Goal: Task Accomplishment & Management: Use online tool/utility

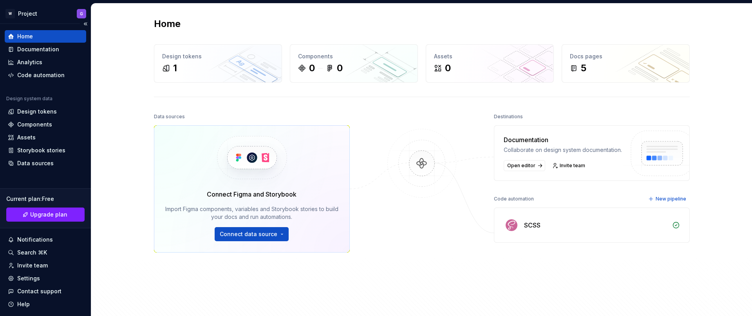
click at [42, 34] on div "Home" at bounding box center [45, 37] width 75 height 8
click at [247, 235] on html "W Project G Home Documentation Analytics Code automation Design system data Des…" at bounding box center [376, 158] width 752 height 316
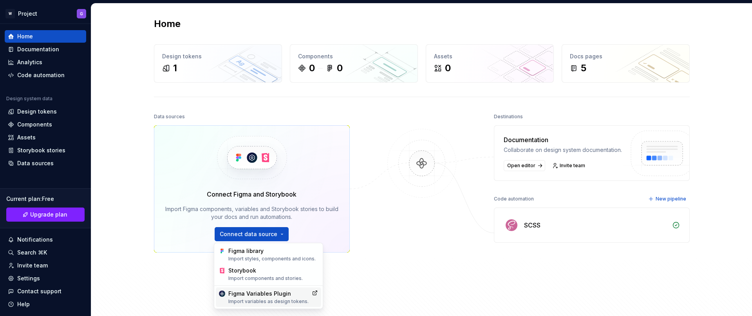
click at [276, 296] on div "Figma Variables Plugin Import variables as design tokens." at bounding box center [268, 297] width 80 height 15
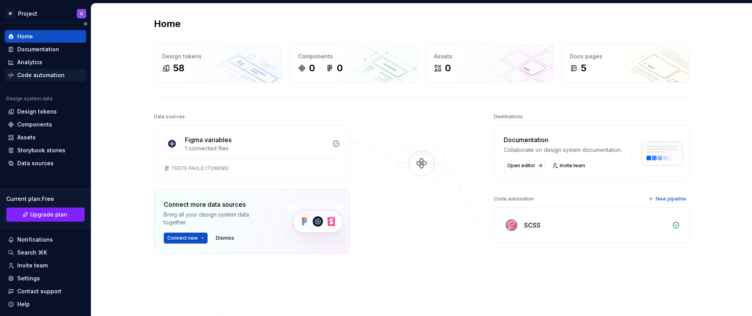
click at [35, 76] on div "Code automation" at bounding box center [40, 75] width 47 height 8
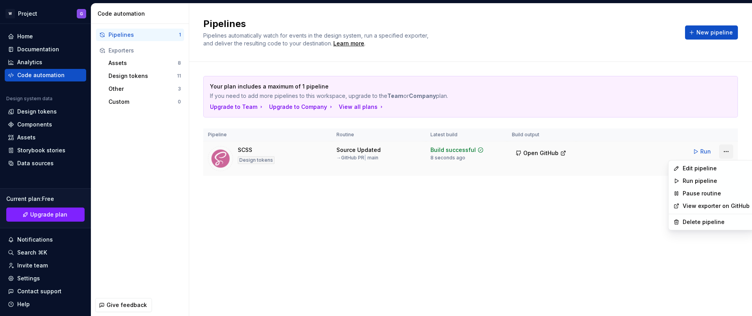
click at [724, 153] on html "W Project G Home Documentation Analytics Code automation Design system data Des…" at bounding box center [376, 158] width 752 height 316
click at [693, 221] on div "Delete pipeline" at bounding box center [716, 222] width 67 height 8
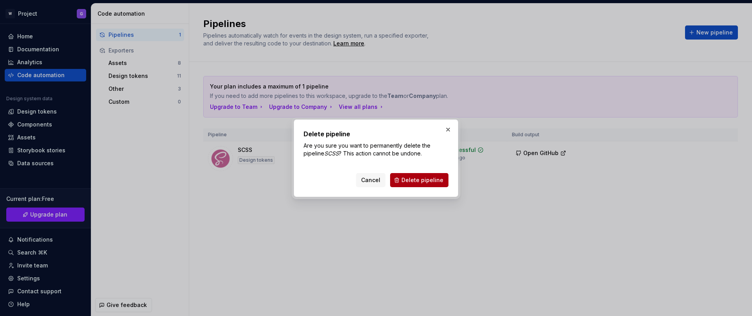
click at [427, 180] on span "Delete pipeline" at bounding box center [422, 180] width 42 height 8
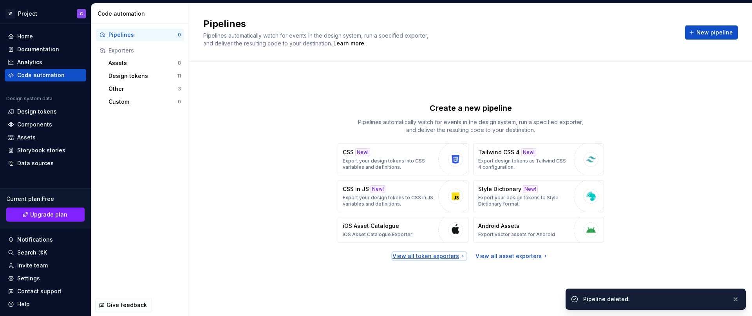
click at [433, 257] on div "View all token exporters" at bounding box center [429, 256] width 74 height 8
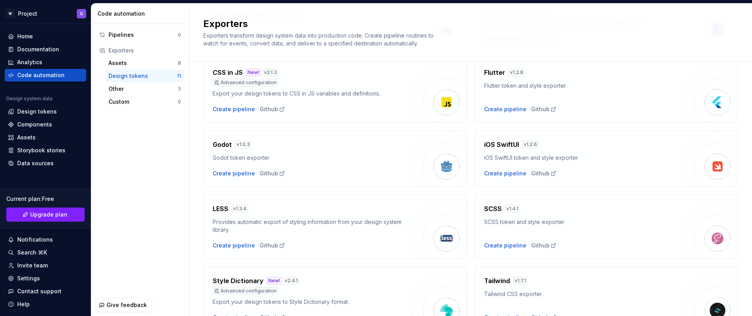
scroll to position [140, 0]
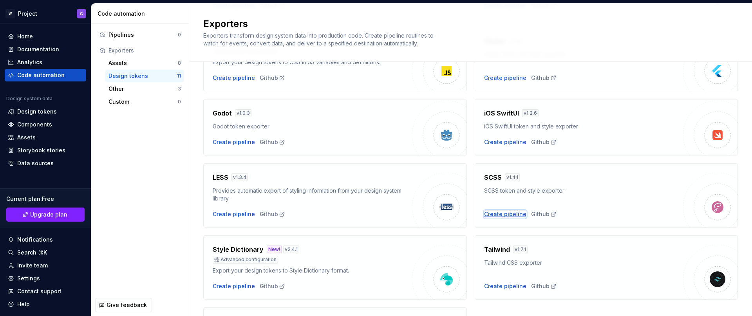
click at [503, 215] on div "Create pipeline" at bounding box center [505, 214] width 42 height 8
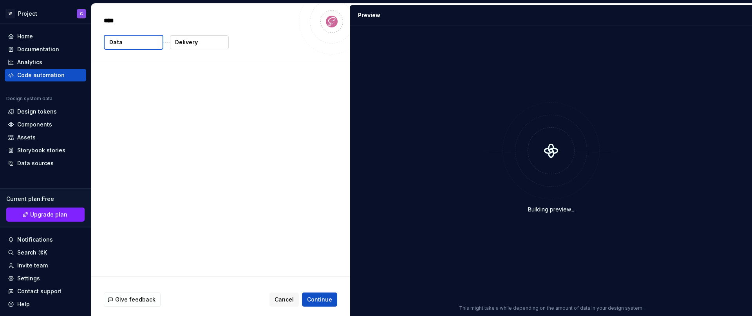
type textarea "*"
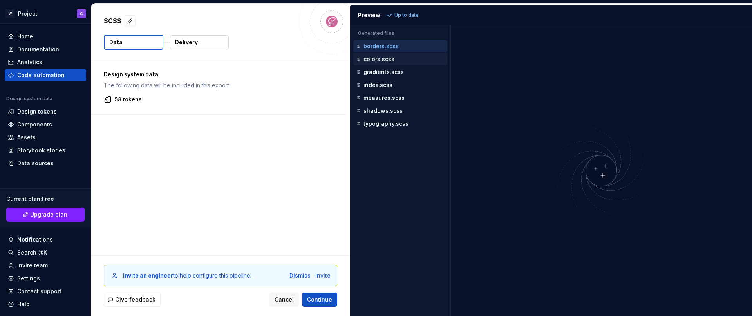
click at [373, 62] on div "colors.scss" at bounding box center [401, 59] width 92 height 8
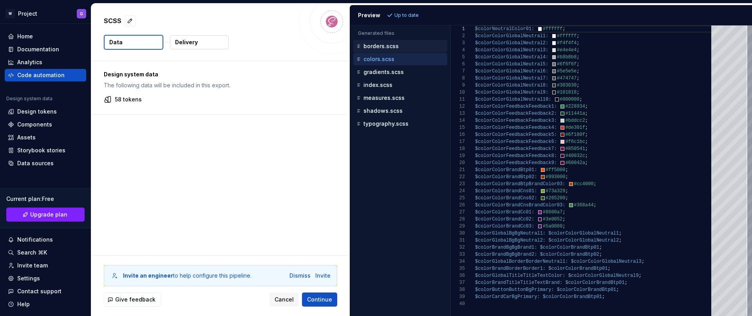
click at [377, 45] on p "borders.scss" at bounding box center [380, 46] width 35 height 6
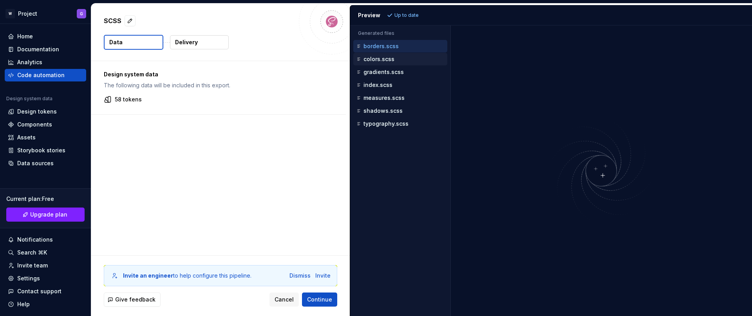
click at [375, 60] on p "colors.scss" at bounding box center [378, 59] width 31 height 6
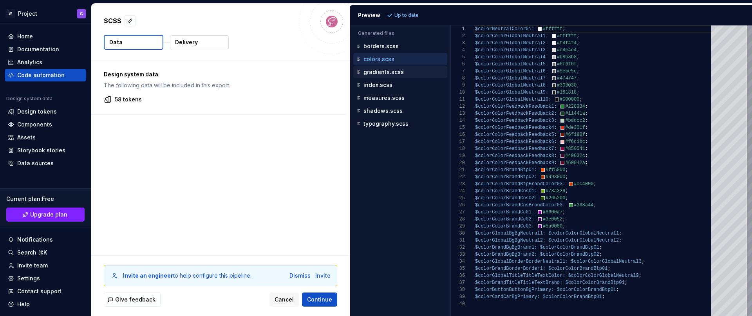
click at [372, 71] on p "gradients.scss" at bounding box center [383, 72] width 40 height 6
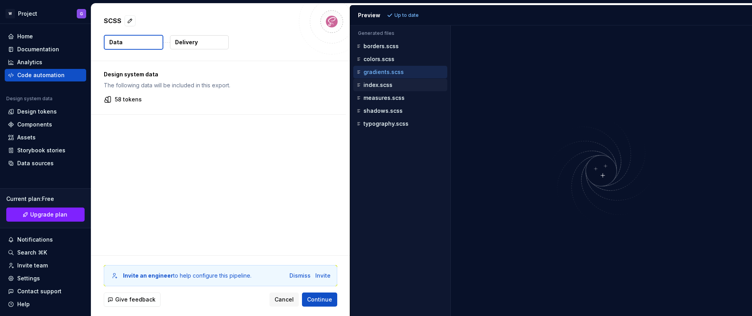
click at [372, 85] on p "index.scss" at bounding box center [377, 85] width 29 height 6
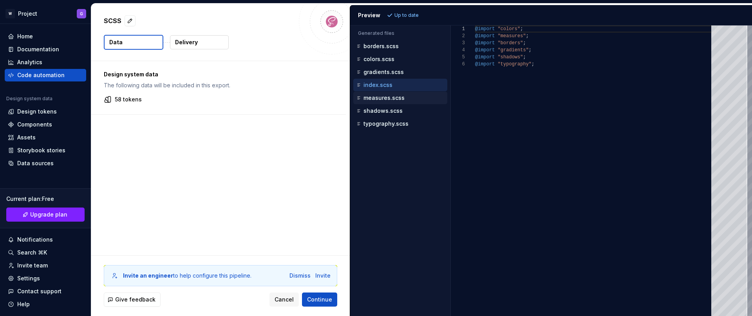
click at [375, 99] on p "measures.scss" at bounding box center [383, 98] width 41 height 6
type textarea "**********"
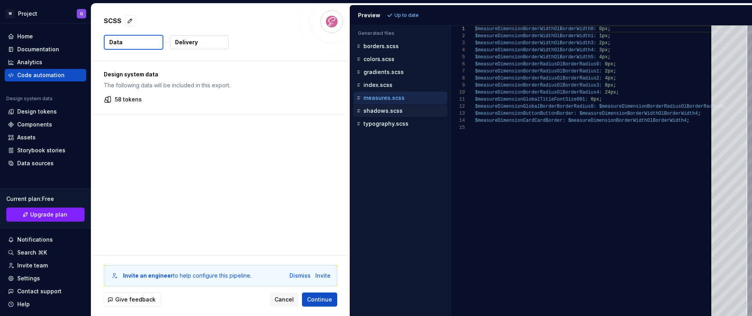
click at [385, 112] on p "shadows.scss" at bounding box center [382, 111] width 39 height 6
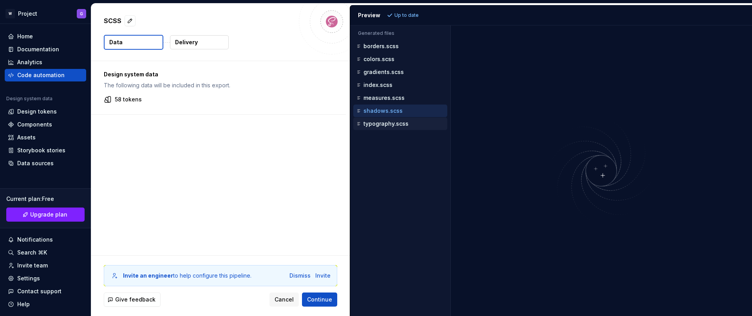
click at [388, 124] on p "typography.scss" at bounding box center [385, 124] width 45 height 6
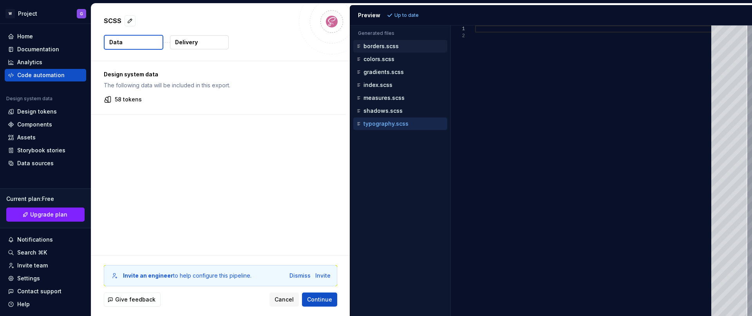
click at [372, 47] on p "borders.scss" at bounding box center [380, 46] width 35 height 6
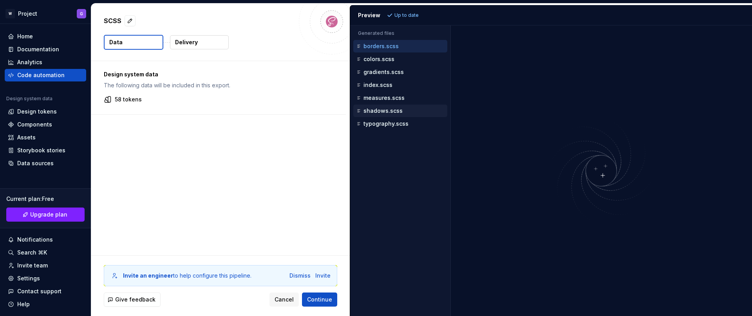
click at [377, 110] on p "shadows.scss" at bounding box center [382, 111] width 39 height 6
click at [374, 58] on p "colors.scss" at bounding box center [378, 59] width 31 height 6
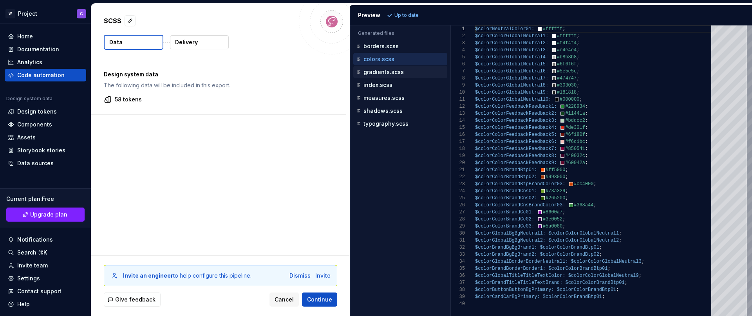
click at [377, 72] on p "gradients.scss" at bounding box center [383, 72] width 40 height 6
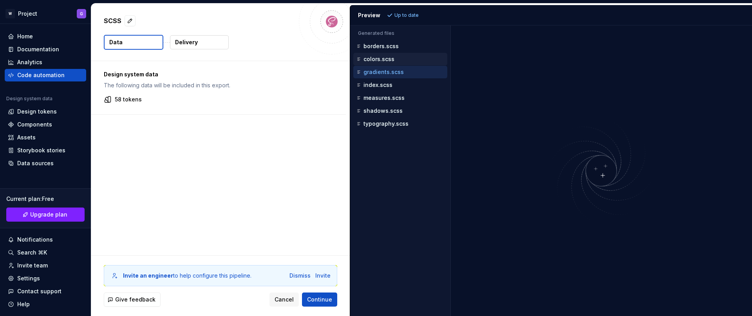
click at [376, 62] on p "colors.scss" at bounding box center [378, 59] width 31 height 6
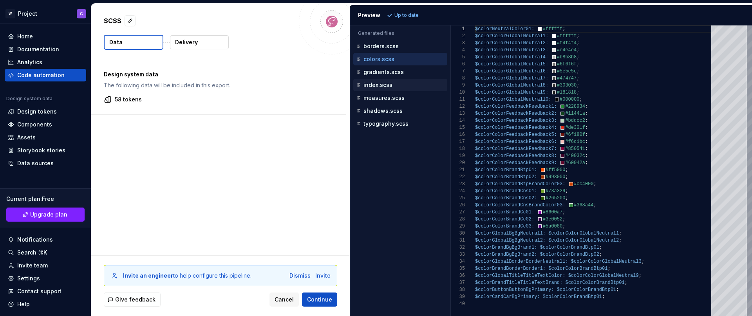
click at [375, 85] on p "index.scss" at bounding box center [377, 85] width 29 height 6
type textarea "**********"
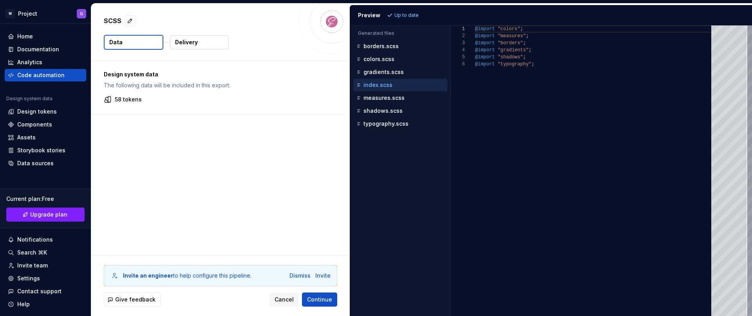
scroll to position [35, 0]
click at [379, 40] on div "borders.scss" at bounding box center [400, 46] width 94 height 13
click at [378, 47] on p "borders.scss" at bounding box center [380, 46] width 35 height 6
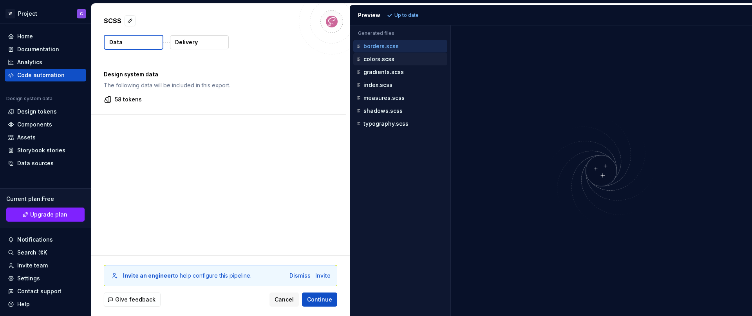
click at [378, 63] on div "colors.scss" at bounding box center [401, 59] width 92 height 8
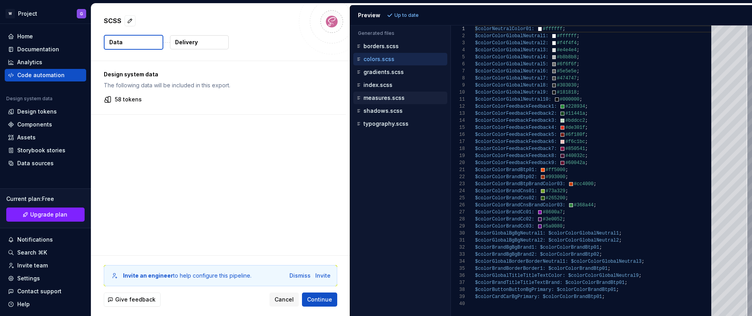
click at [374, 101] on div "measures.scss" at bounding box center [401, 98] width 92 height 8
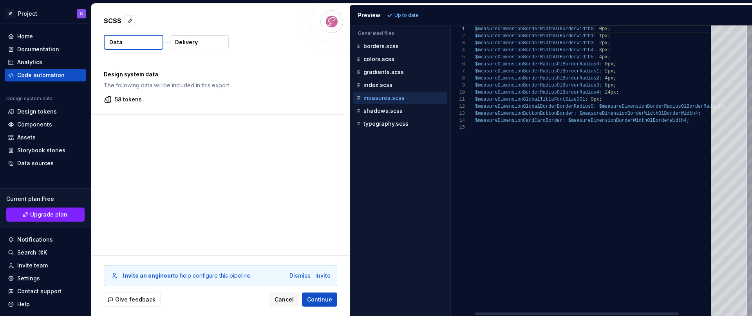
scroll to position [63, 0]
type textarea "**********"
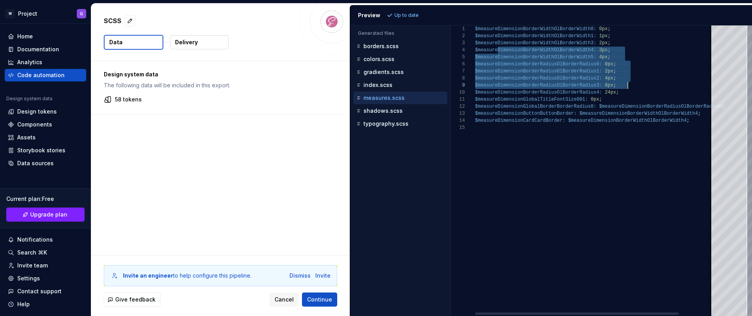
scroll to position [21, 155]
drag, startPoint x: 509, startPoint y: 51, endPoint x: 637, endPoint y: 90, distance: 133.9
click at [637, 90] on div "$measureDimensionBorderWidthOlBorderWidth0: 0px ; $measureDimensionBorderWidthO…" at bounding box center [614, 170] width 279 height 291
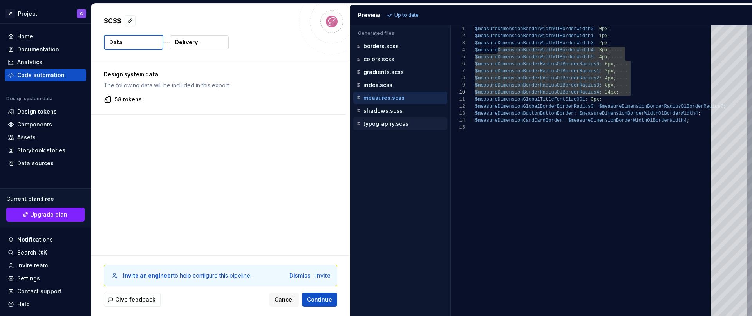
click at [376, 125] on p "typography.scss" at bounding box center [385, 124] width 45 height 6
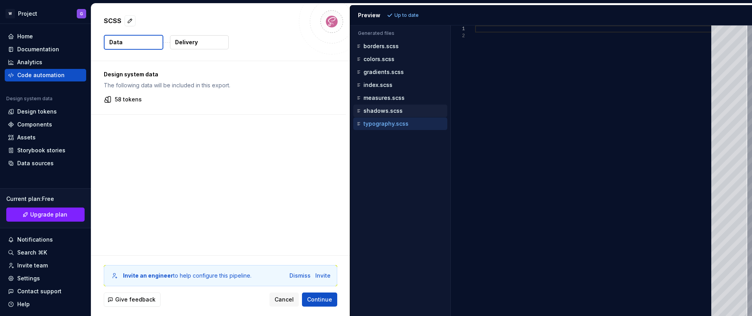
click at [385, 112] on p "shadows.scss" at bounding box center [382, 111] width 39 height 6
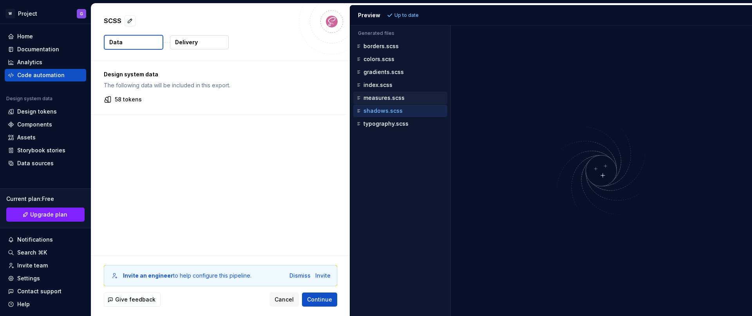
click at [382, 95] on p "measures.scss" at bounding box center [383, 98] width 41 height 6
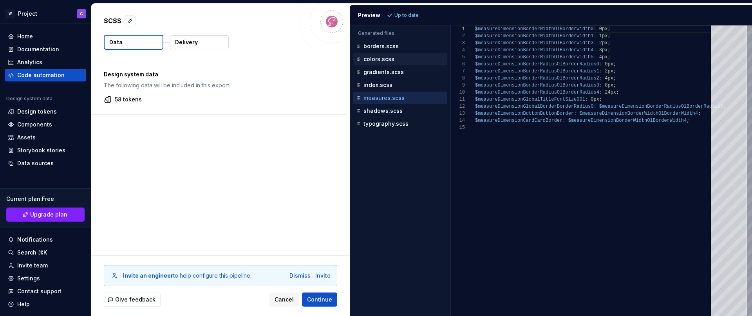
click at [377, 58] on p "colors.scss" at bounding box center [378, 59] width 31 height 6
type textarea "**********"
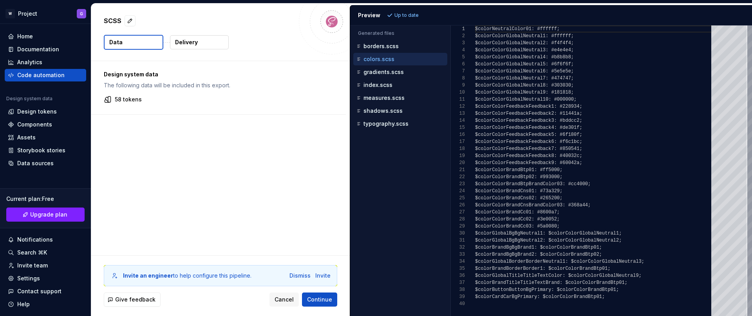
scroll to position [70, 0]
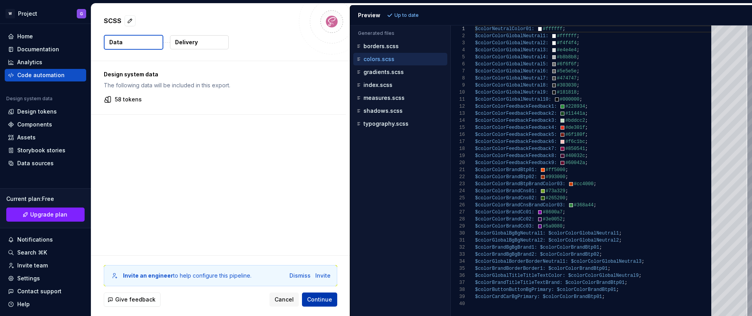
click at [321, 299] on span "Continue" at bounding box center [319, 300] width 25 height 8
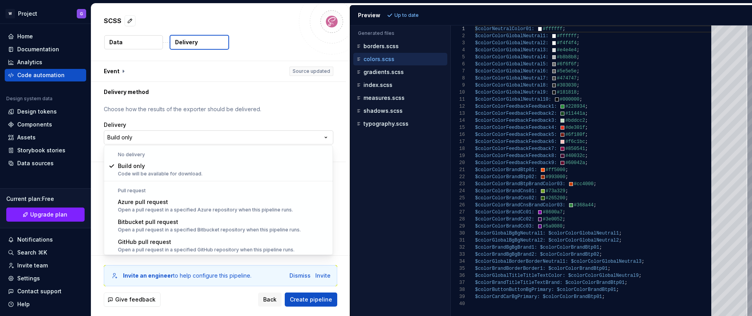
click at [191, 134] on html "**********" at bounding box center [376, 158] width 752 height 316
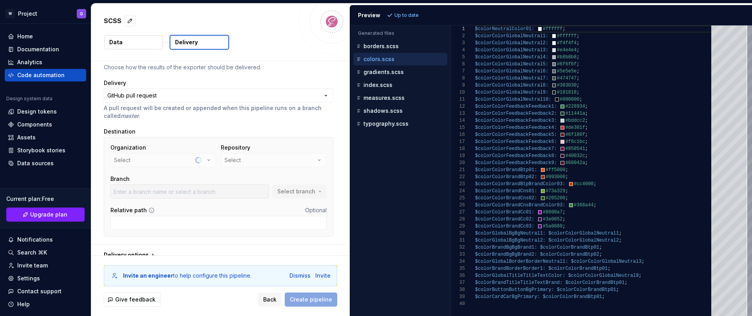
scroll to position [52, 0]
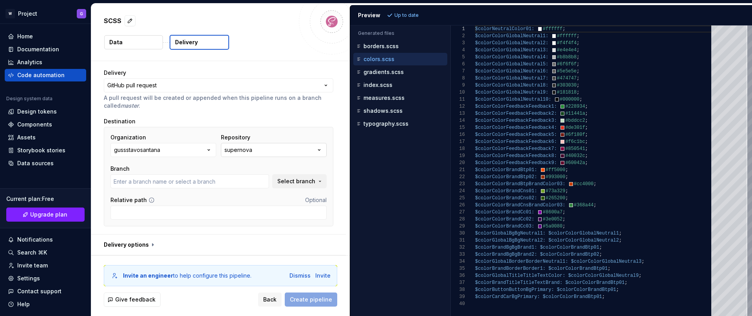
click at [246, 150] on div "supernova" at bounding box center [238, 150] width 28 height 8
type input "main"
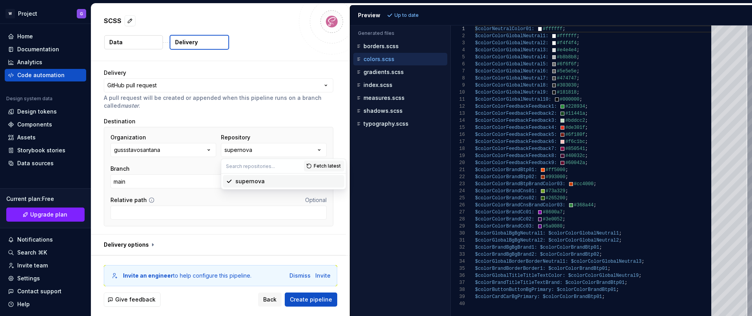
click at [252, 182] on div "supernova" at bounding box center [249, 181] width 29 height 8
click at [172, 210] on input "Relative path" at bounding box center [218, 213] width 216 height 14
type input "/tokens"
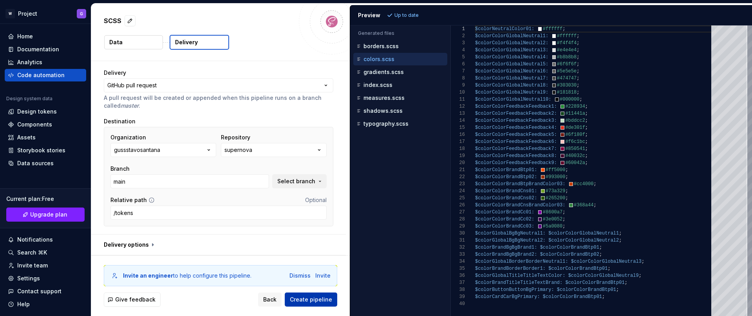
click at [318, 299] on span "Create pipeline" at bounding box center [311, 300] width 42 height 8
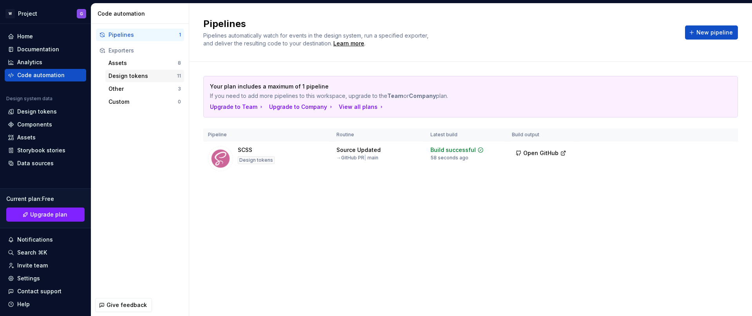
click at [130, 74] on div "Design tokens" at bounding box center [142, 76] width 69 height 8
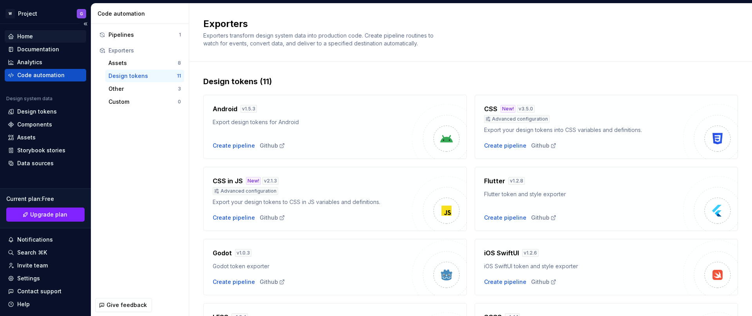
click at [28, 36] on div "Home" at bounding box center [25, 37] width 16 height 8
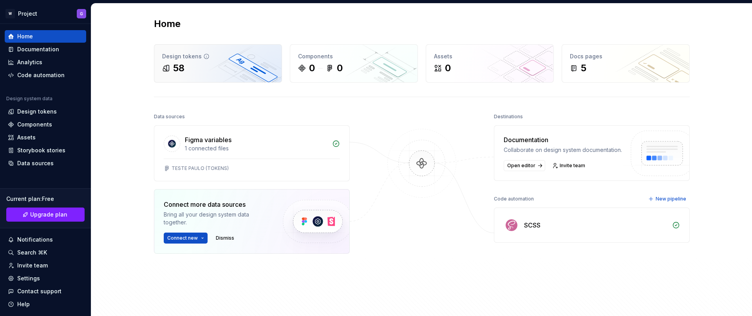
click at [204, 66] on div "58" at bounding box center [218, 68] width 112 height 13
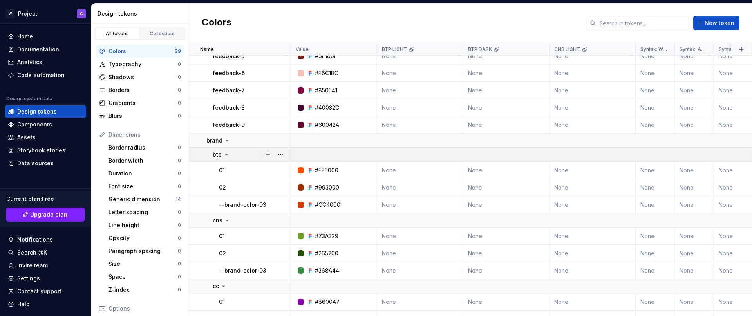
scroll to position [302, 0]
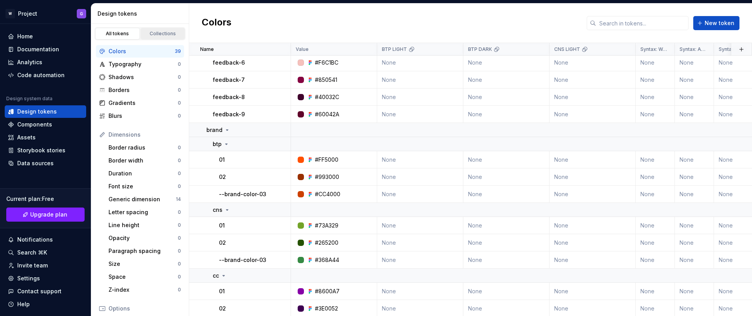
click at [159, 34] on div "Collections" at bounding box center [162, 34] width 39 height 6
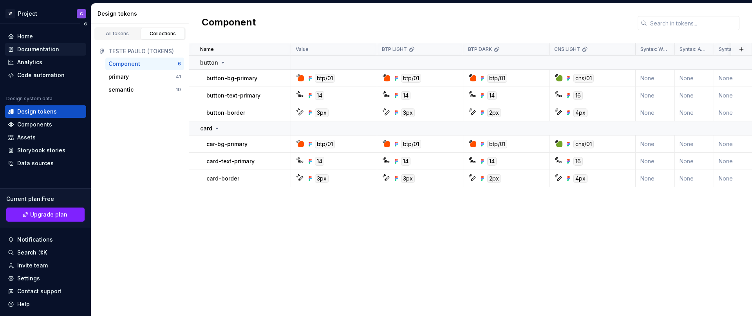
click at [43, 47] on div "Documentation" at bounding box center [38, 49] width 42 height 8
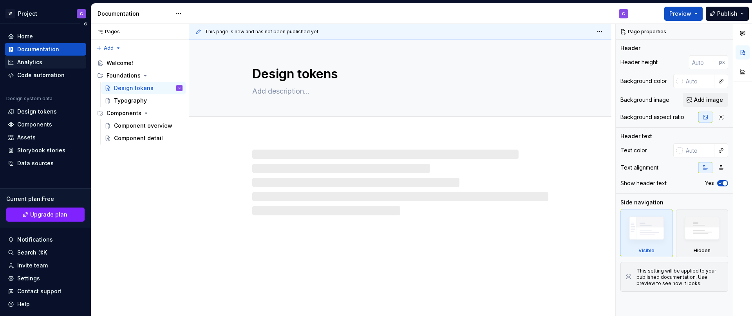
type textarea "*"
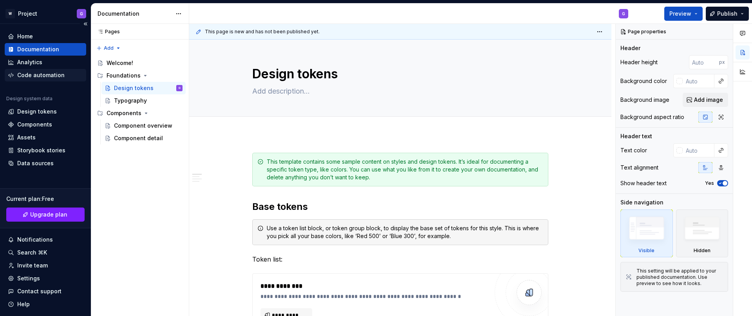
click at [27, 73] on div "Code automation" at bounding box center [40, 75] width 47 height 8
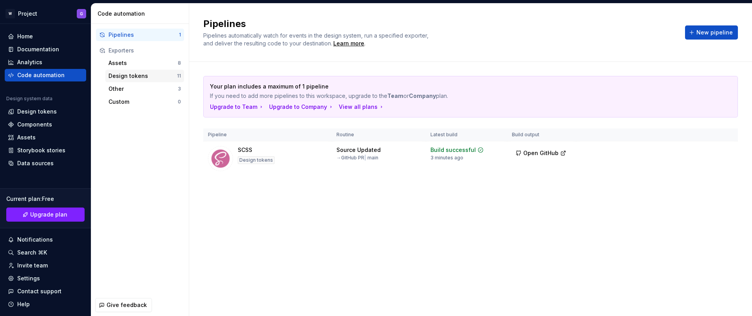
click at [142, 77] on div "Design tokens" at bounding box center [142, 76] width 69 height 8
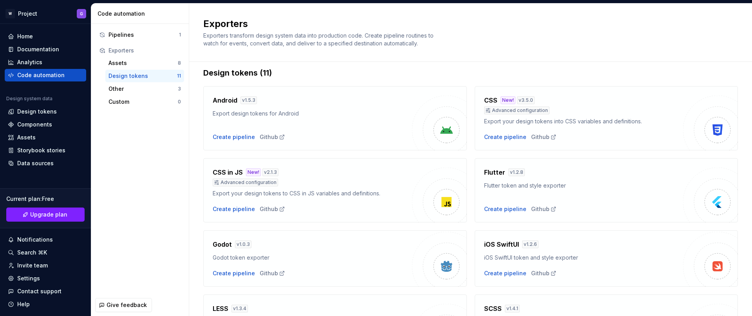
scroll to position [4, 0]
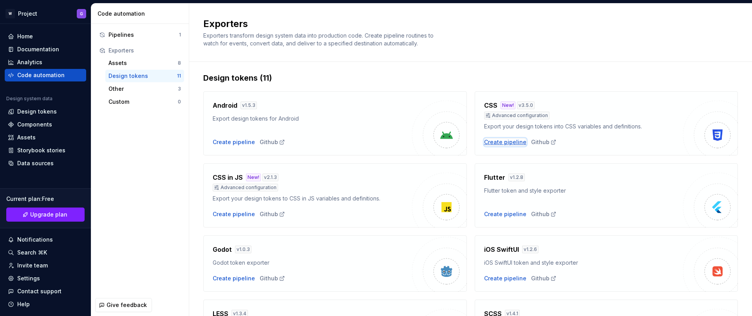
click at [502, 142] on div "Create pipeline" at bounding box center [505, 142] width 42 height 8
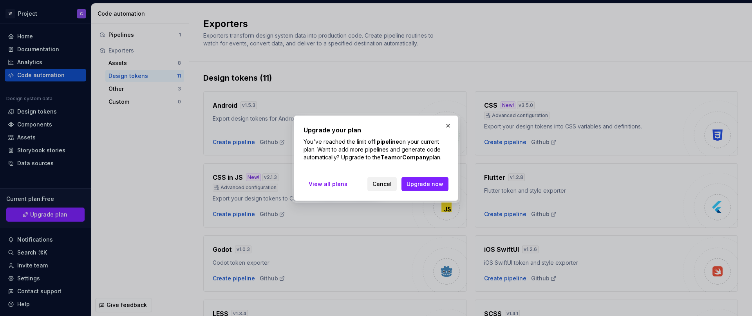
click at [385, 182] on span "Cancel" at bounding box center [381, 184] width 19 height 8
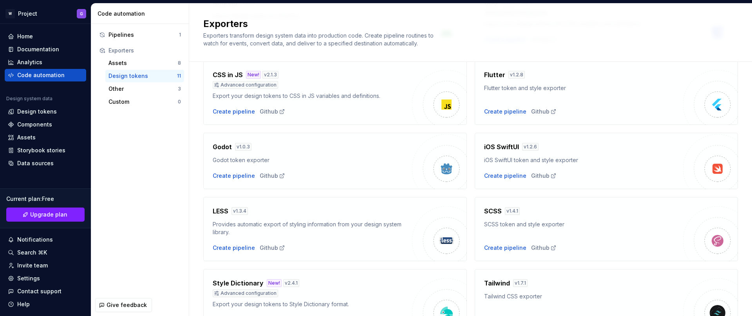
scroll to position [225, 0]
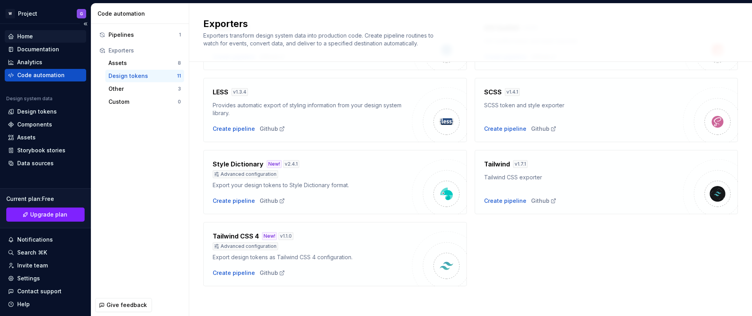
click at [34, 36] on div "Home" at bounding box center [45, 37] width 75 height 8
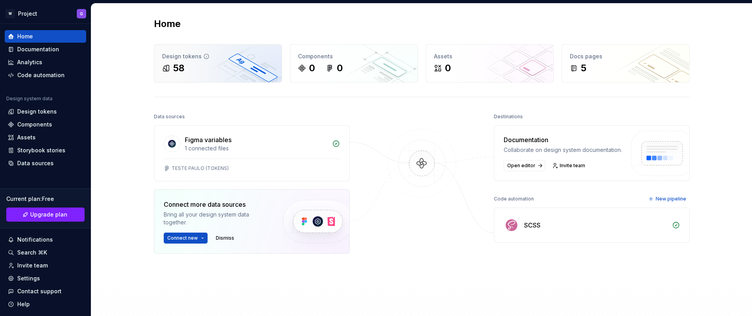
click at [184, 56] on div "Design tokens" at bounding box center [218, 56] width 112 height 8
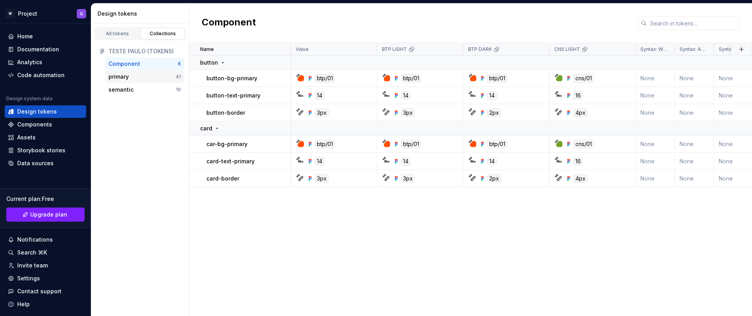
click at [125, 75] on div "primary" at bounding box center [118, 77] width 20 height 8
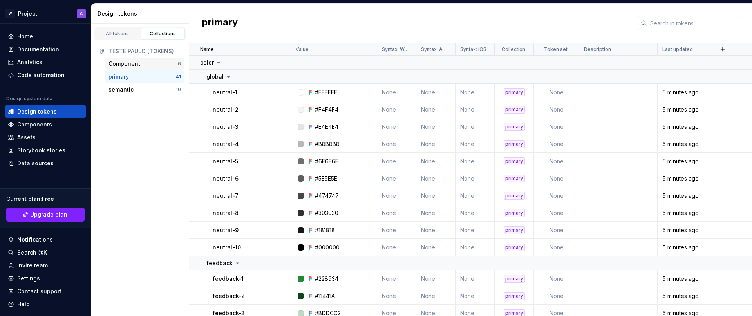
click at [135, 62] on div "Component" at bounding box center [124, 64] width 32 height 8
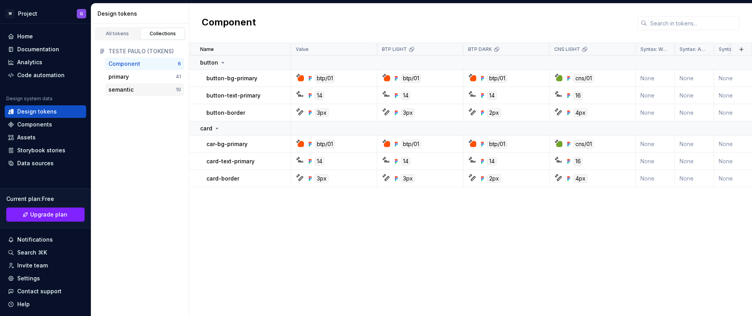
click at [131, 87] on div "semantic" at bounding box center [120, 90] width 25 height 8
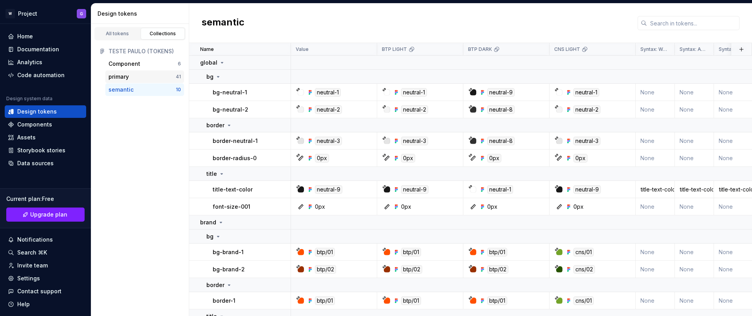
click at [128, 75] on div "primary" at bounding box center [118, 77] width 20 height 8
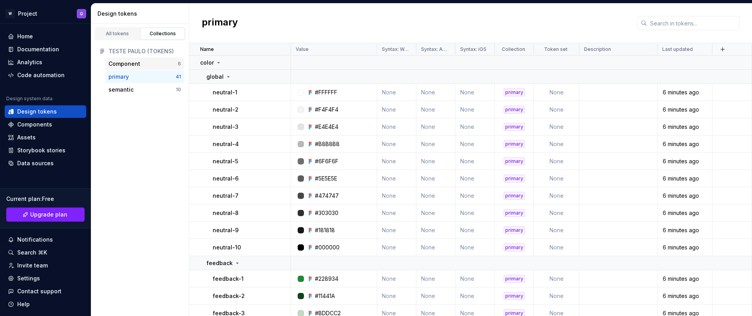
click at [132, 63] on div "Component" at bounding box center [124, 64] width 32 height 8
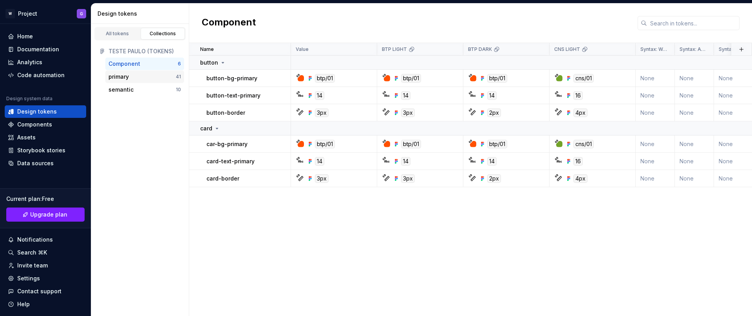
click at [133, 78] on div "primary" at bounding box center [141, 77] width 67 height 8
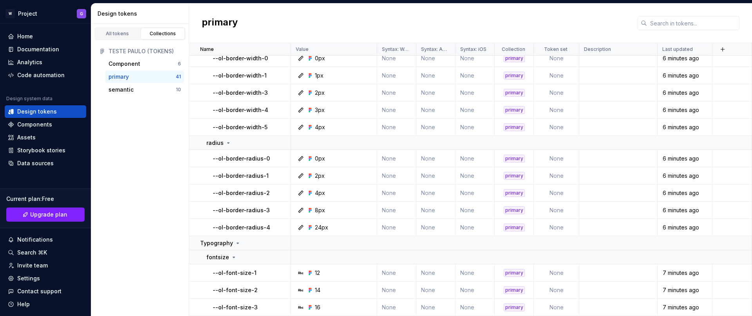
scroll to position [343, 0]
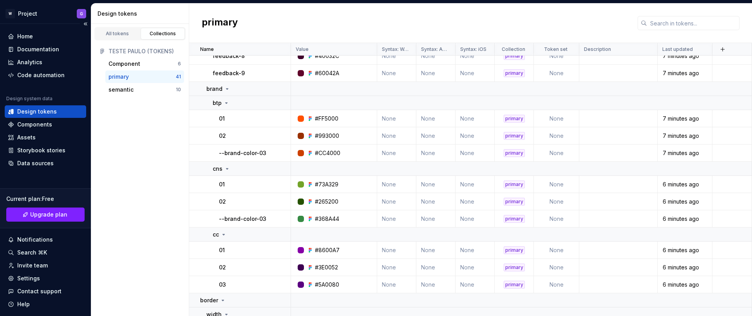
click at [39, 112] on div "Design tokens" at bounding box center [37, 112] width 40 height 8
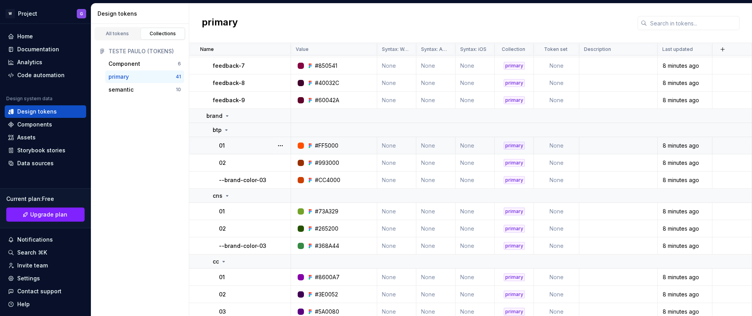
scroll to position [315, 0]
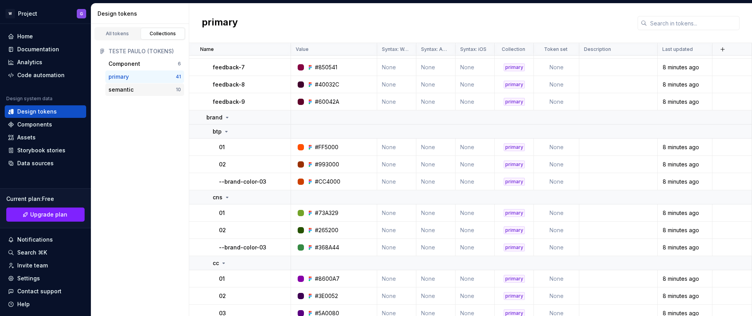
click at [145, 86] on div "semantic" at bounding box center [141, 90] width 67 height 8
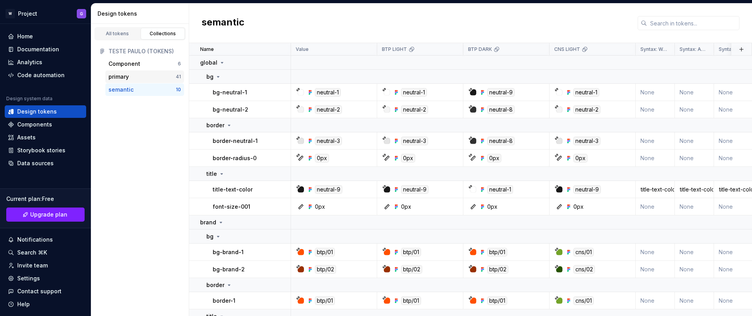
click at [133, 79] on div "primary" at bounding box center [141, 77] width 67 height 8
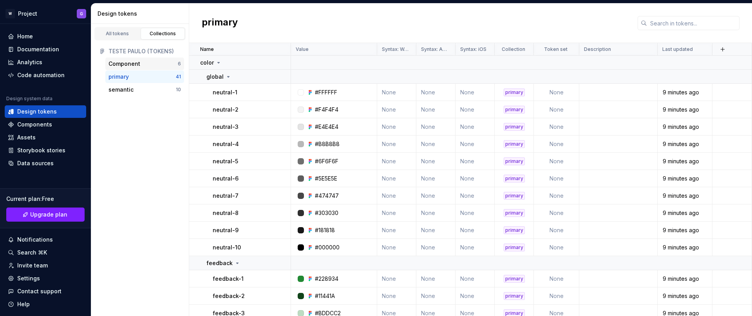
click at [140, 62] on div "Component" at bounding box center [142, 64] width 69 height 8
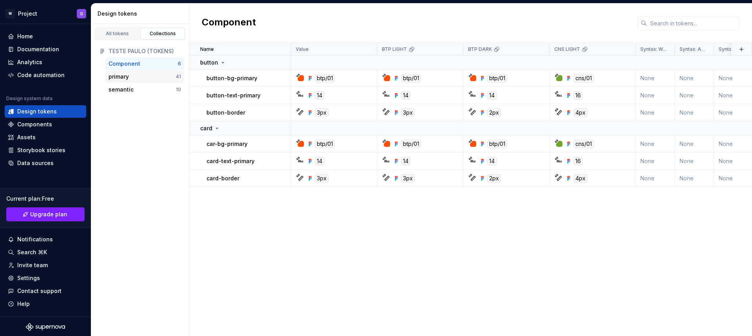
click at [135, 76] on div "primary" at bounding box center [141, 77] width 67 height 8
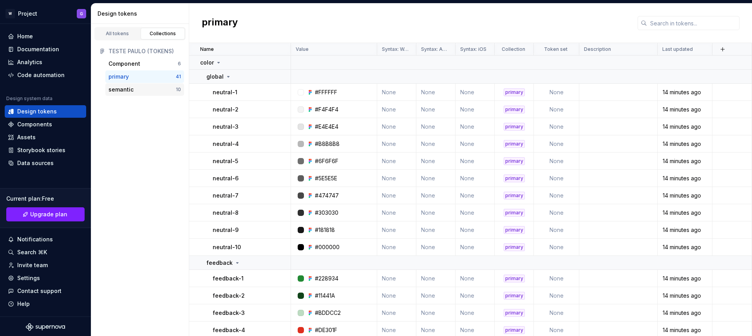
click at [131, 92] on div "semantic" at bounding box center [120, 90] width 25 height 8
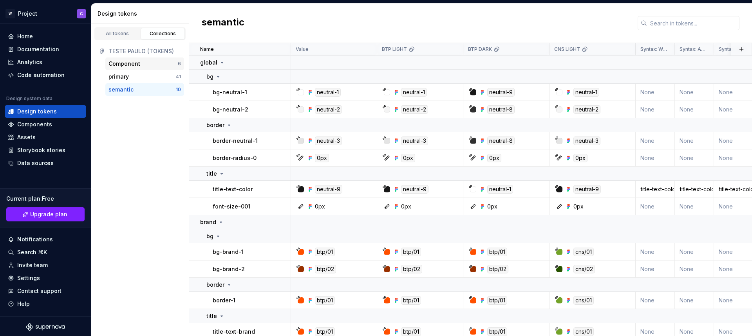
click at [133, 62] on div "Component" at bounding box center [124, 64] width 32 height 8
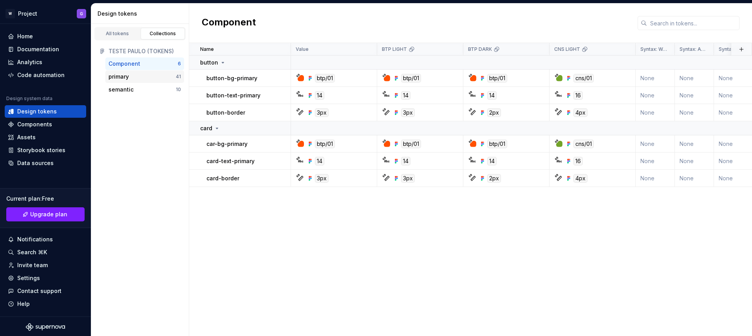
click at [130, 75] on div "primary" at bounding box center [141, 77] width 67 height 8
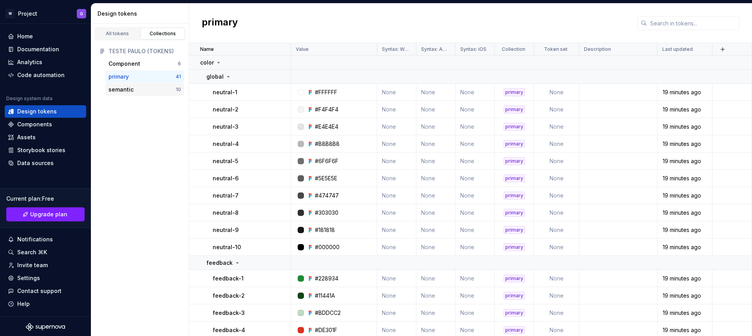
click at [141, 90] on div "semantic" at bounding box center [141, 90] width 67 height 8
